Goal: Information Seeking & Learning: Learn about a topic

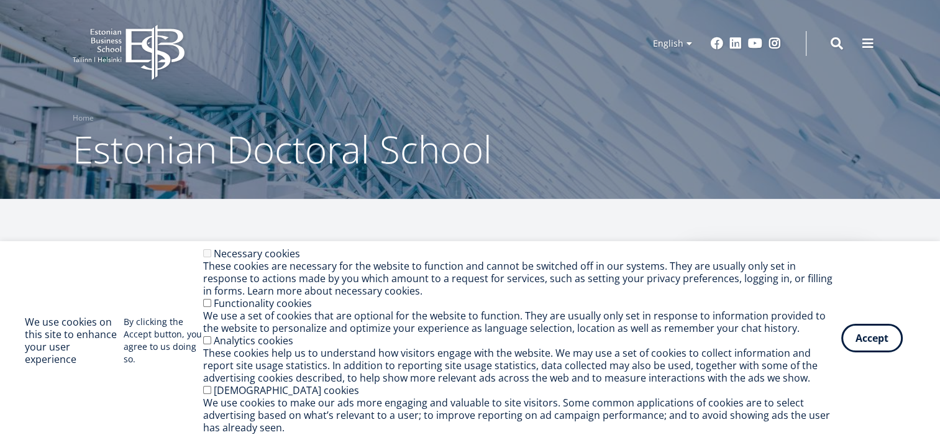
click at [878, 337] on button "Accept" at bounding box center [872, 338] width 62 height 29
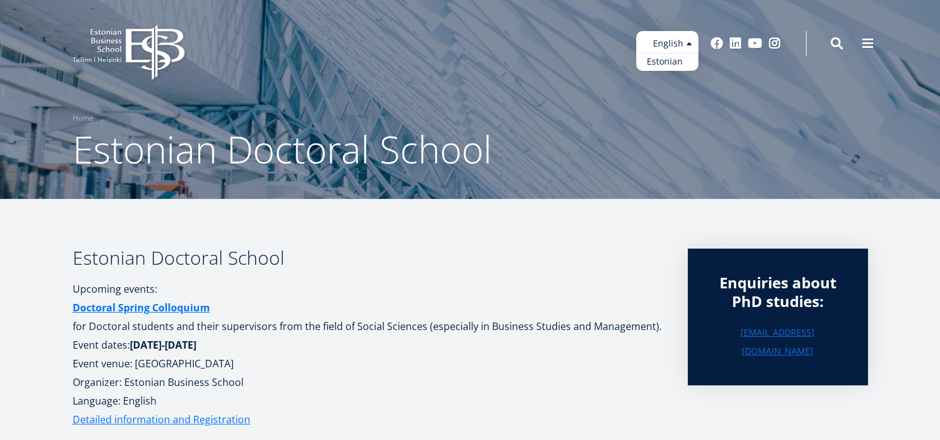
click at [674, 62] on link "Estonian" at bounding box center [667, 62] width 62 height 18
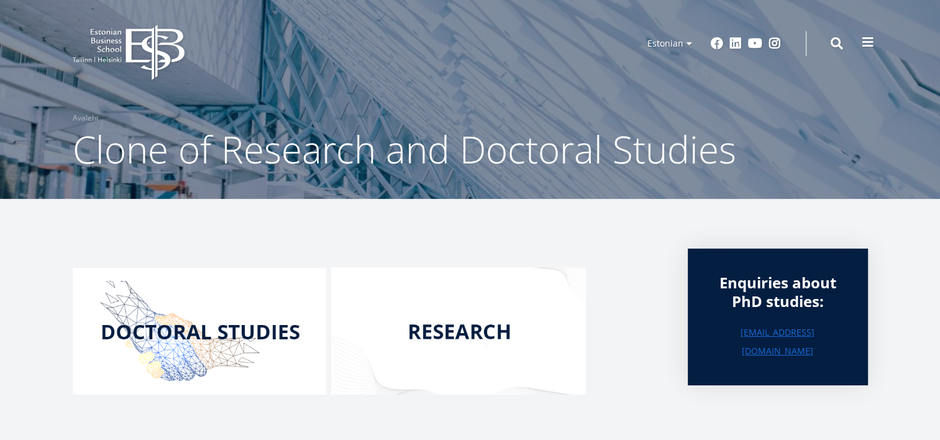
click at [870, 42] on span at bounding box center [868, 42] width 12 height 12
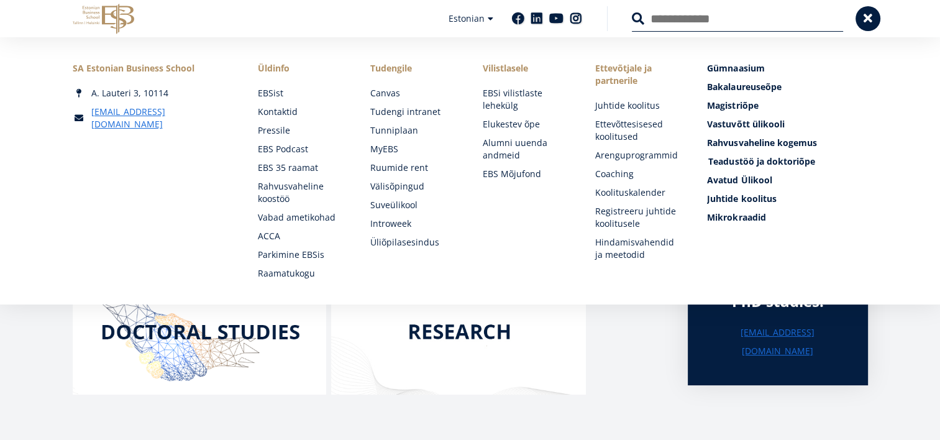
click at [759, 161] on span "Teadustöö ja doktoriõpe Tutvu" at bounding box center [761, 161] width 106 height 12
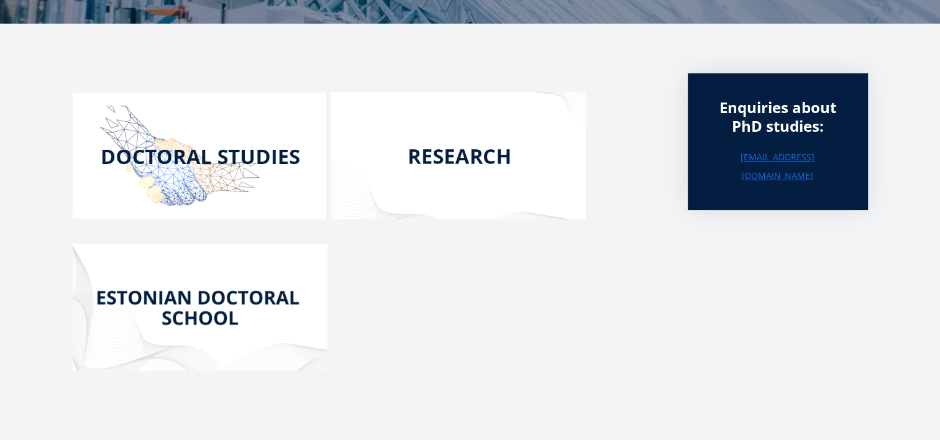
scroll to position [186, 0]
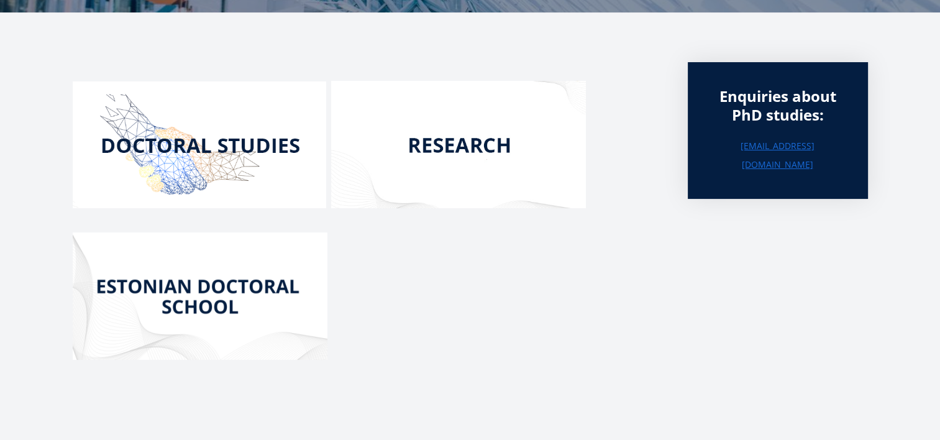
click at [244, 145] on img at bounding box center [200, 144] width 254 height 127
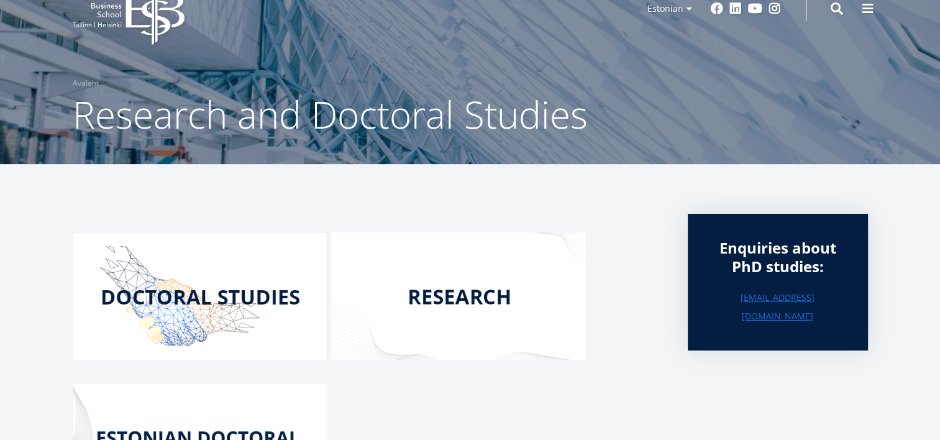
scroll to position [0, 0]
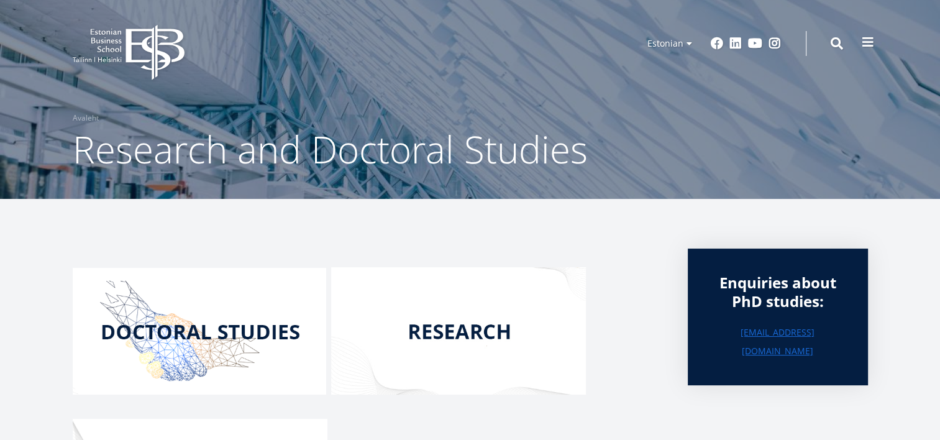
click at [871, 45] on span at bounding box center [868, 42] width 12 height 12
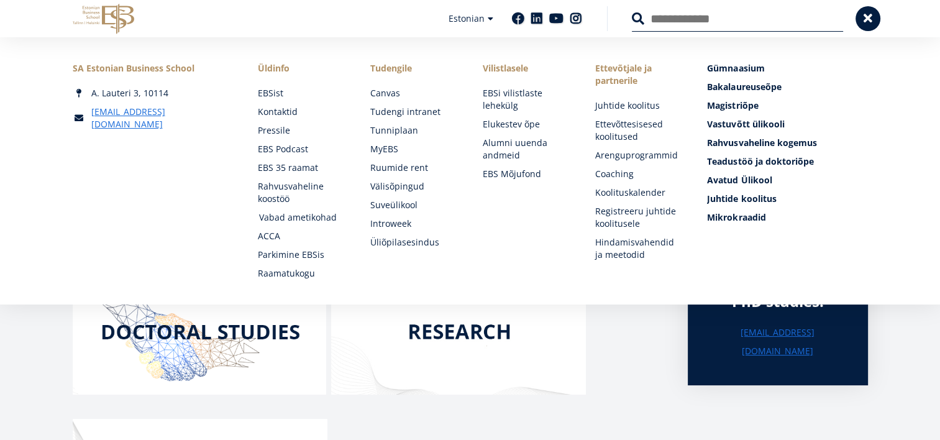
click at [323, 219] on link "Vabad ametikohad" at bounding box center [303, 217] width 88 height 12
